Goal: Task Accomplishment & Management: Use online tool/utility

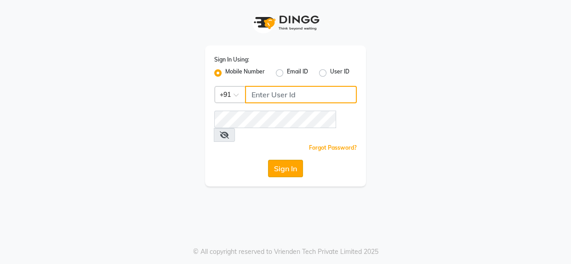
type input "9056067956"
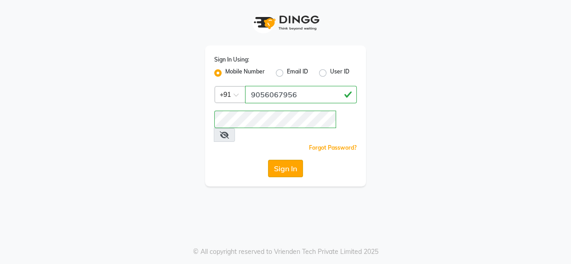
click at [271, 160] on button "Sign In" at bounding box center [285, 168] width 35 height 17
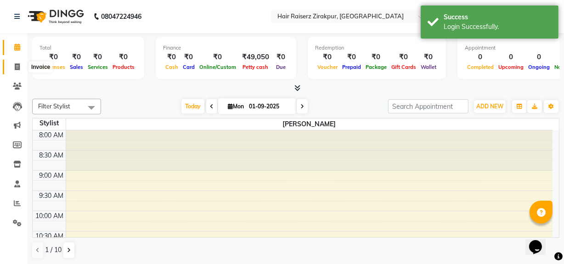
click at [19, 68] on icon at bounding box center [17, 66] width 5 height 7
select select "service"
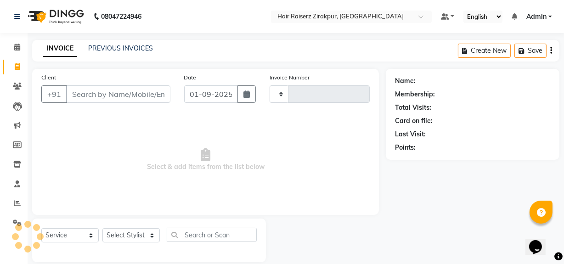
type input "0127"
select select "8680"
